Goal: Communication & Community: Participate in discussion

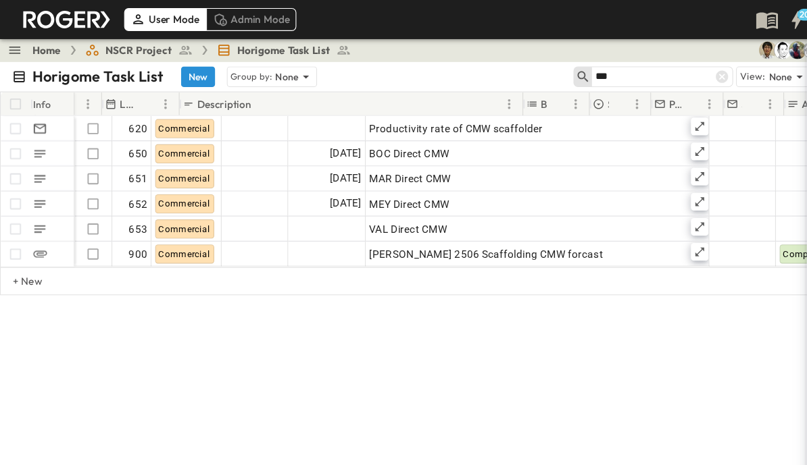
scroll to position [0, 170]
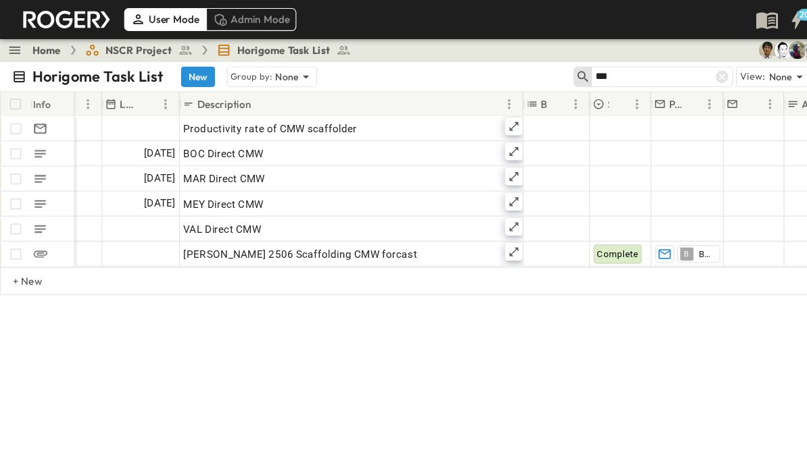
click at [659, 70] on icon at bounding box center [660, 70] width 11 height 11
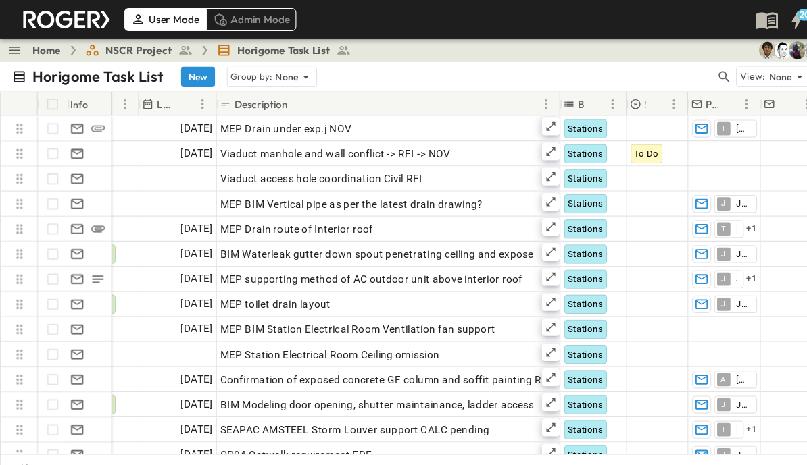
click at [658, 66] on icon "button" at bounding box center [662, 71] width 14 height 14
click at [584, 72] on input "text" at bounding box center [591, 70] width 95 height 20
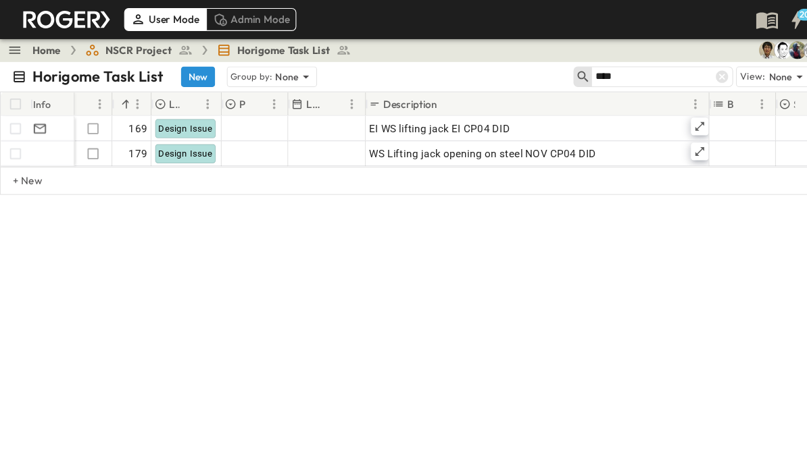
scroll to position [0, 0]
type input "****"
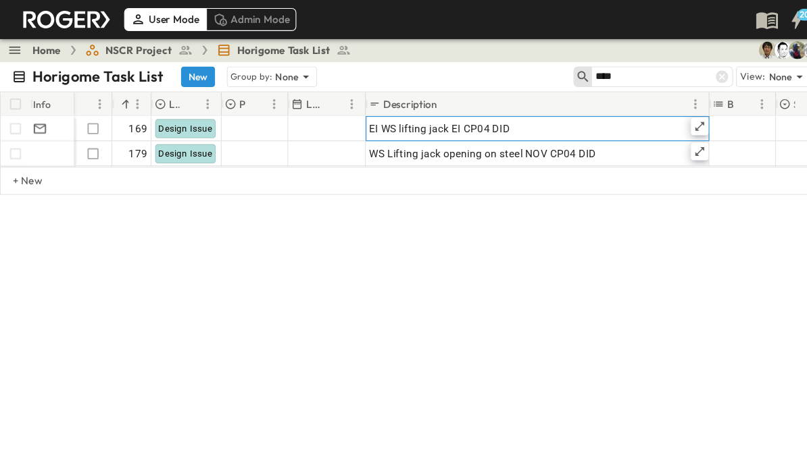
click at [637, 116] on icon at bounding box center [639, 115] width 11 height 11
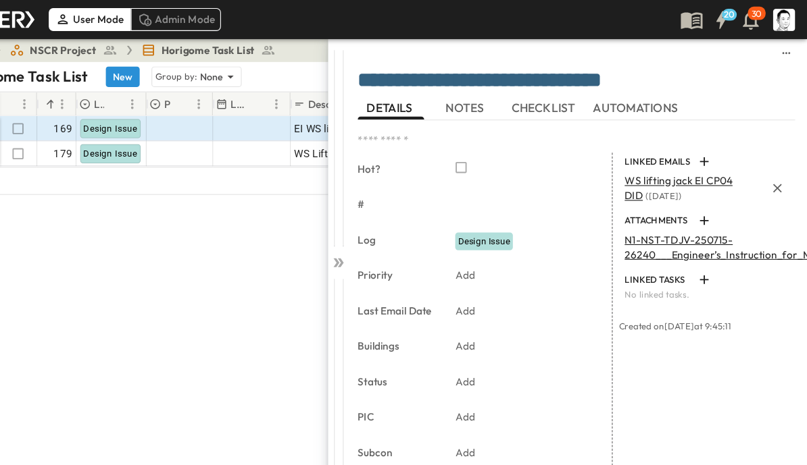
click at [640, 171] on span "WS lifting jack EI CP04 DID" at bounding box center [689, 172] width 99 height 26
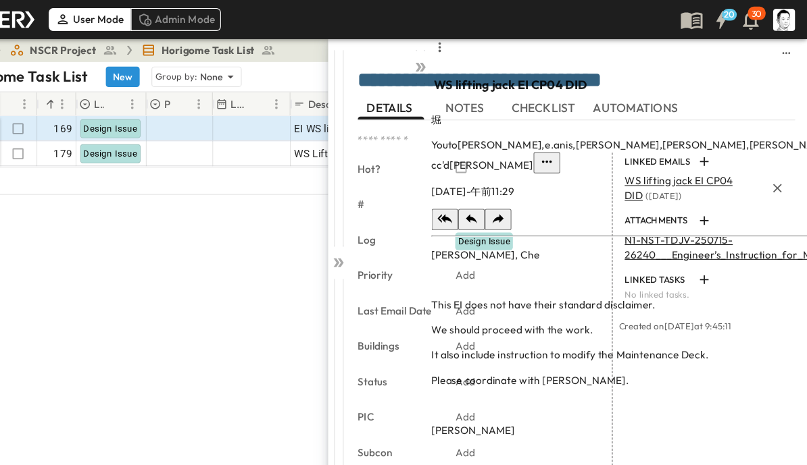
scroll to position [17, 0]
click at [444, 80] on div at bounding box center [453, 57] width 19 height 45
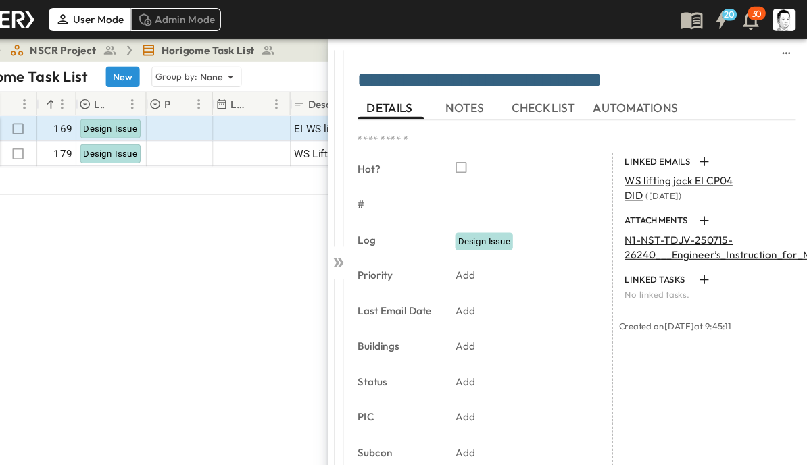
click at [640, 227] on p "N1-NST-TDJV-250715-26240___Engineer’s_Instruction_for_Modification_of_St....pdf" at bounding box center [776, 226] width 272 height 27
type input "*"
